Goal: Task Accomplishment & Management: Manage account settings

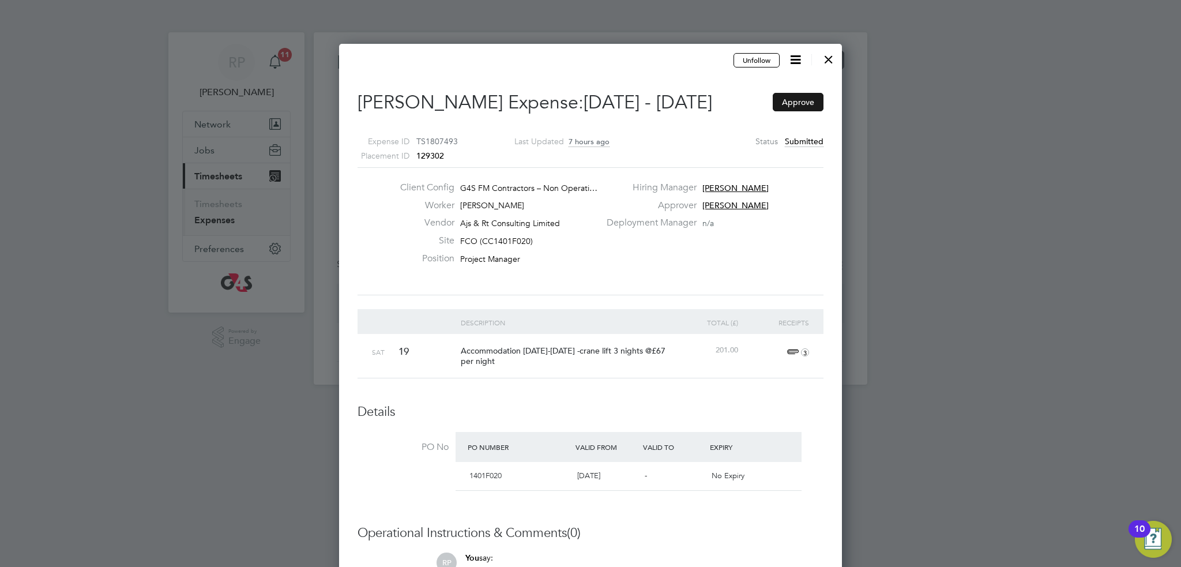
click at [797, 103] on button "Approve" at bounding box center [798, 102] width 51 height 18
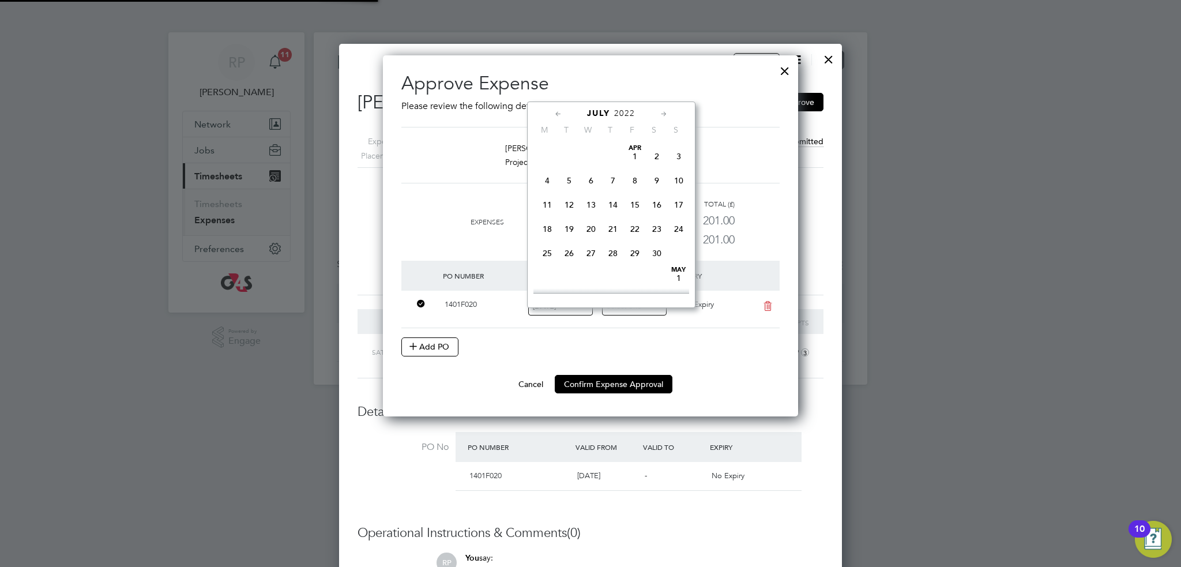
scroll to position [360, 416]
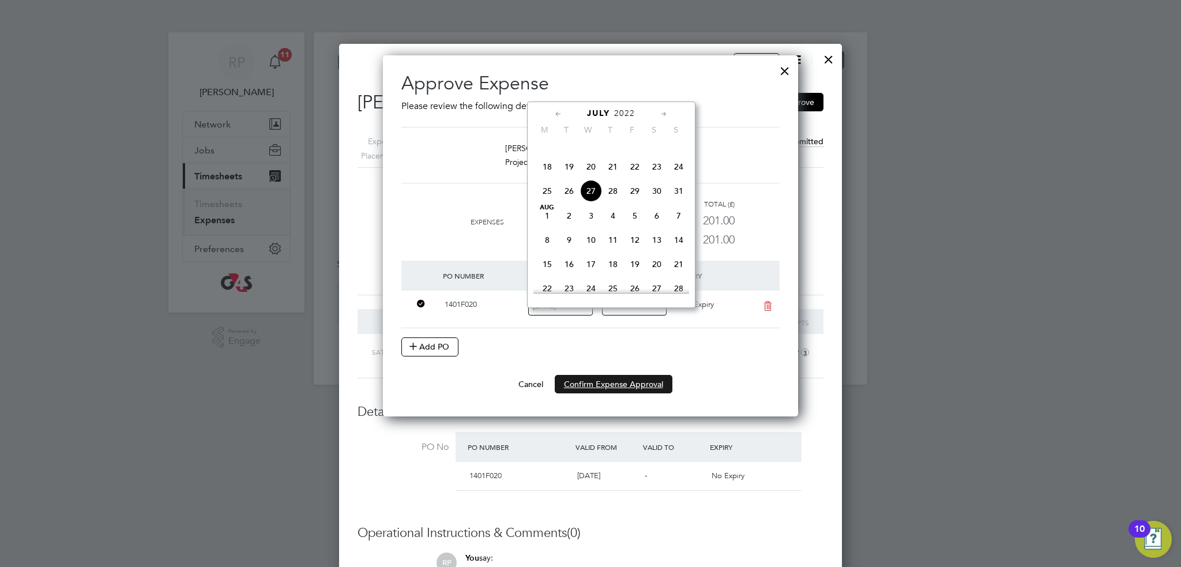
click at [595, 385] on button "Confirm Expense Approval" at bounding box center [614, 384] width 118 height 18
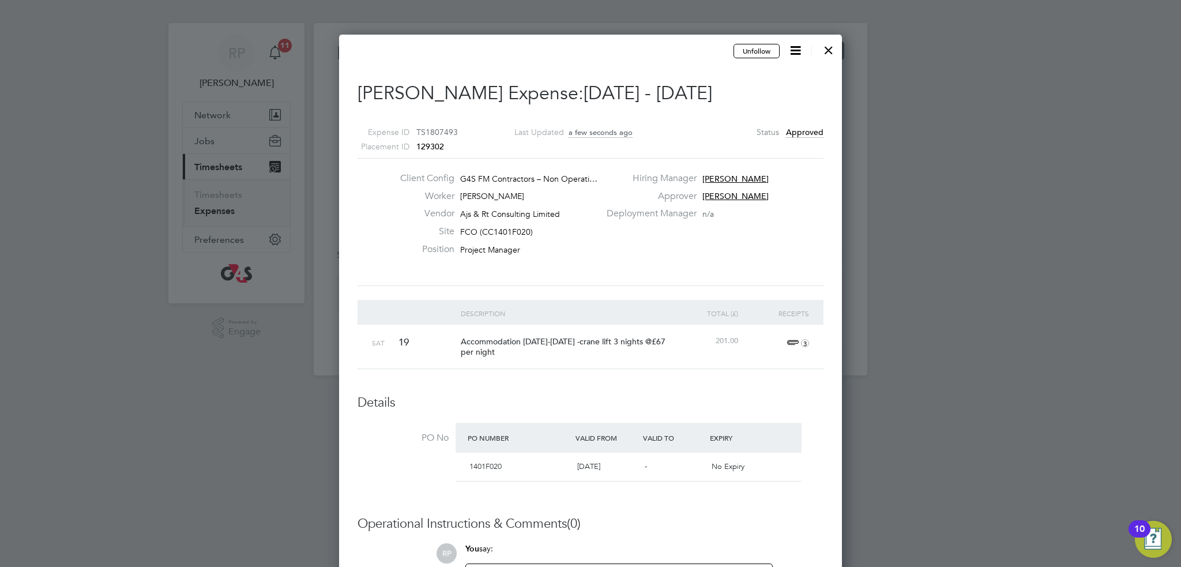
click at [833, 49] on div at bounding box center [828, 47] width 21 height 21
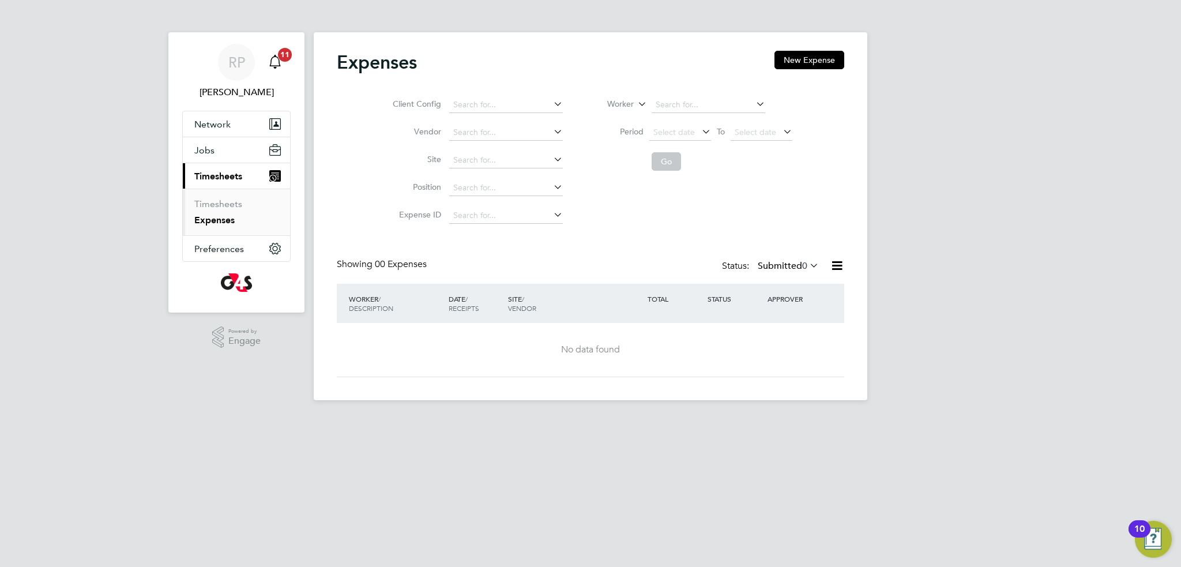
click at [283, 57] on span "11" at bounding box center [285, 55] width 14 height 14
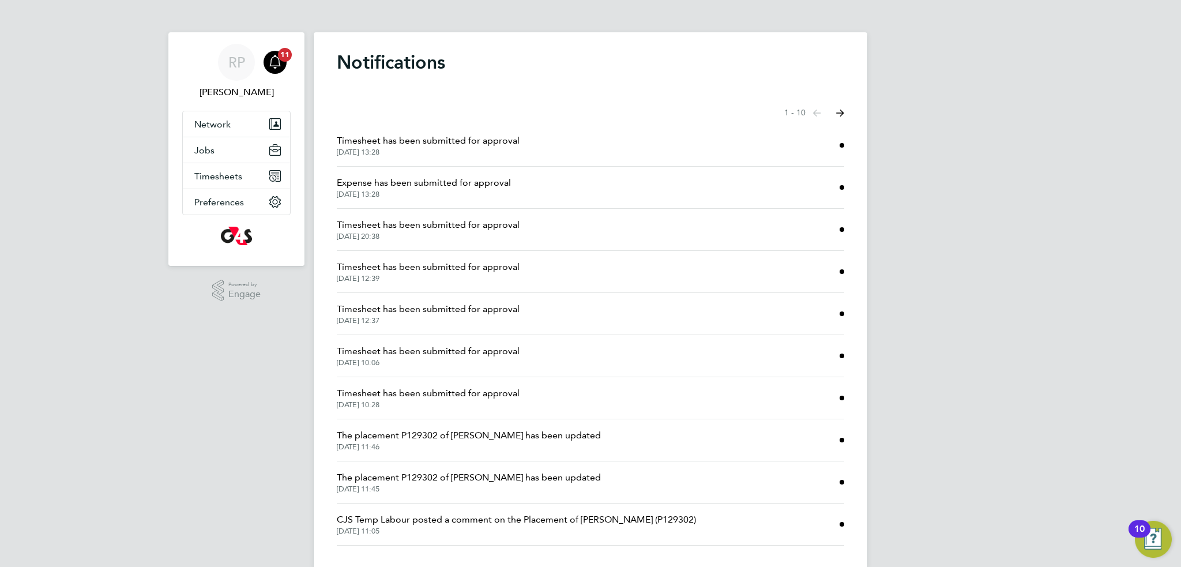
click at [471, 147] on span "Timesheet has been submitted for approval" at bounding box center [428, 141] width 183 height 14
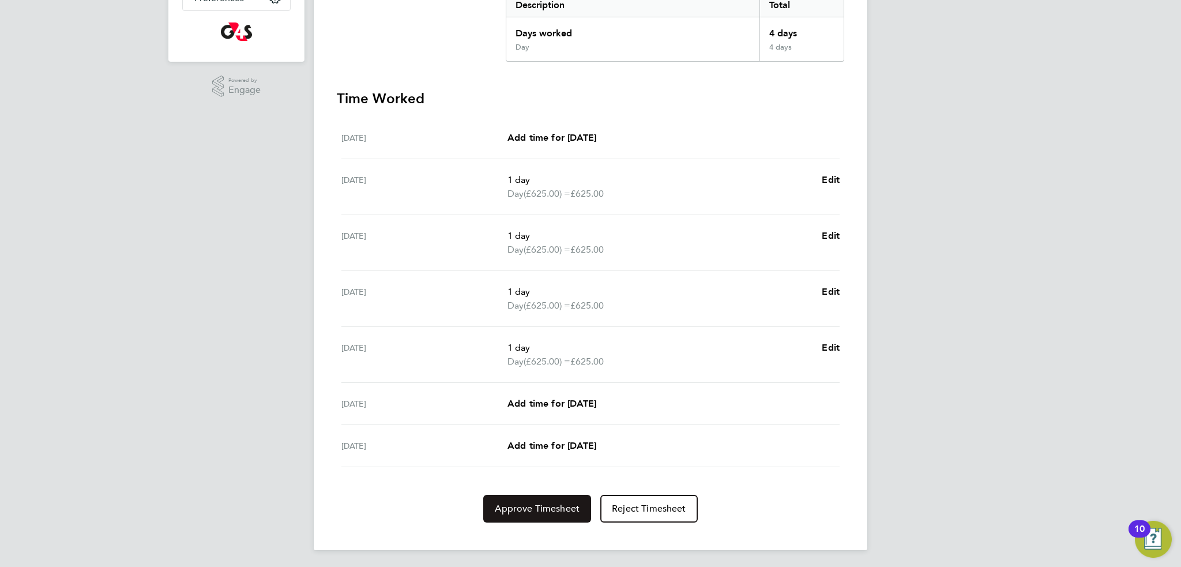
click at [534, 503] on span "Approve Timesheet" at bounding box center [537, 509] width 85 height 12
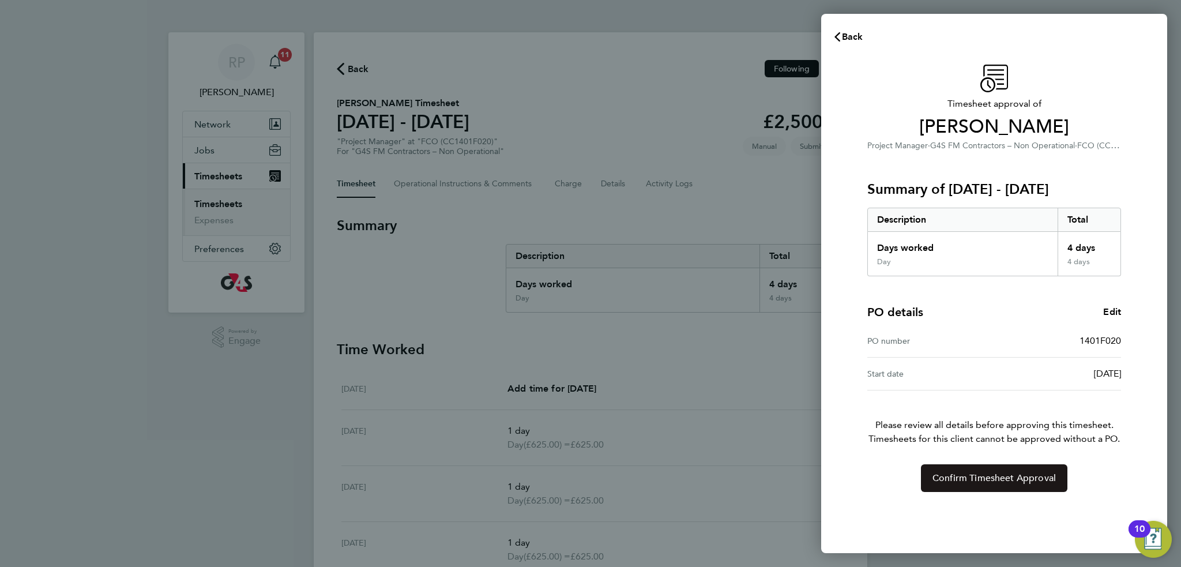
click at [984, 475] on span "Confirm Timesheet Approval" at bounding box center [993, 478] width 123 height 12
